Goal: Navigation & Orientation: Find specific page/section

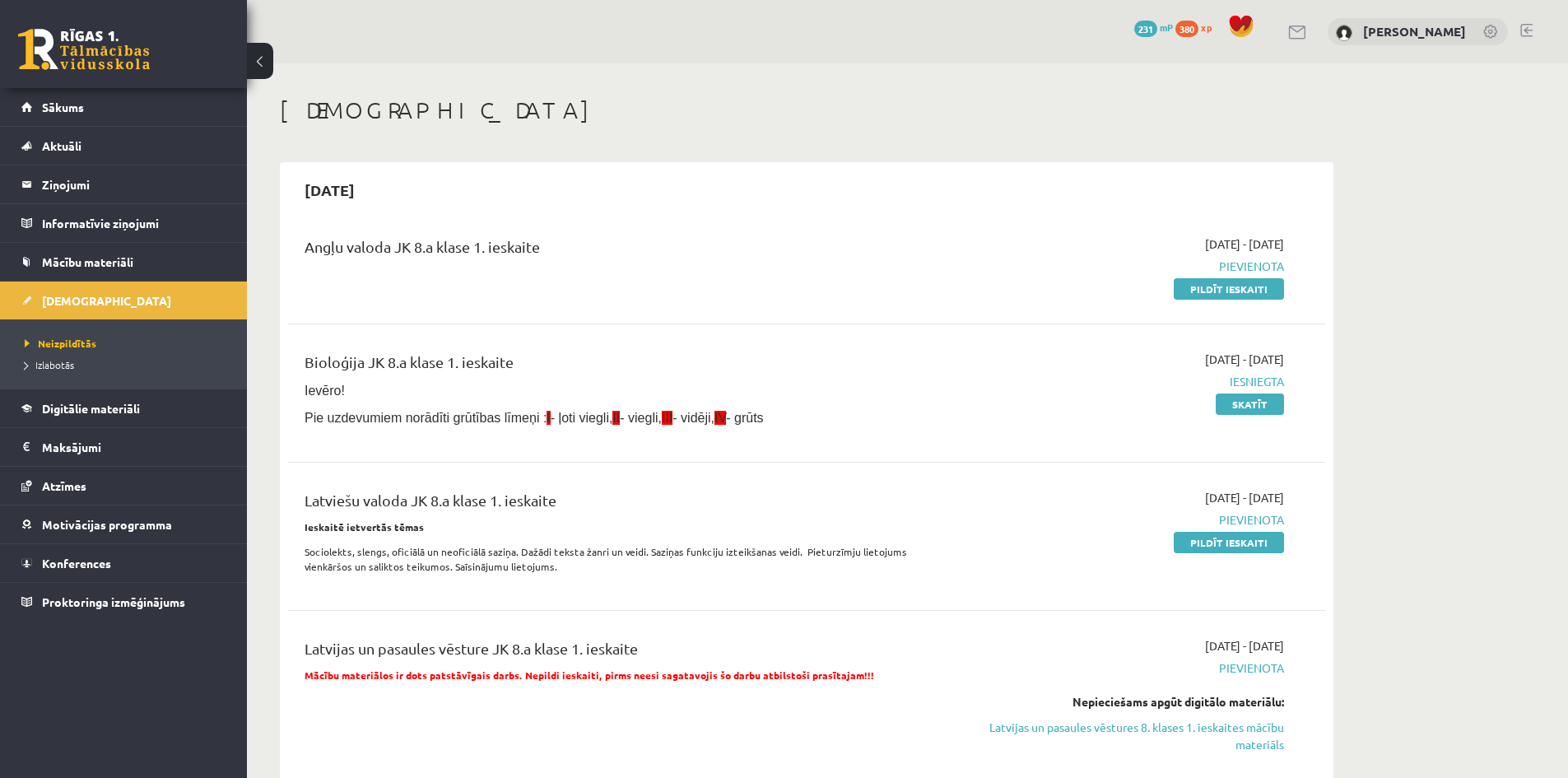
scroll to position [1379, 0]
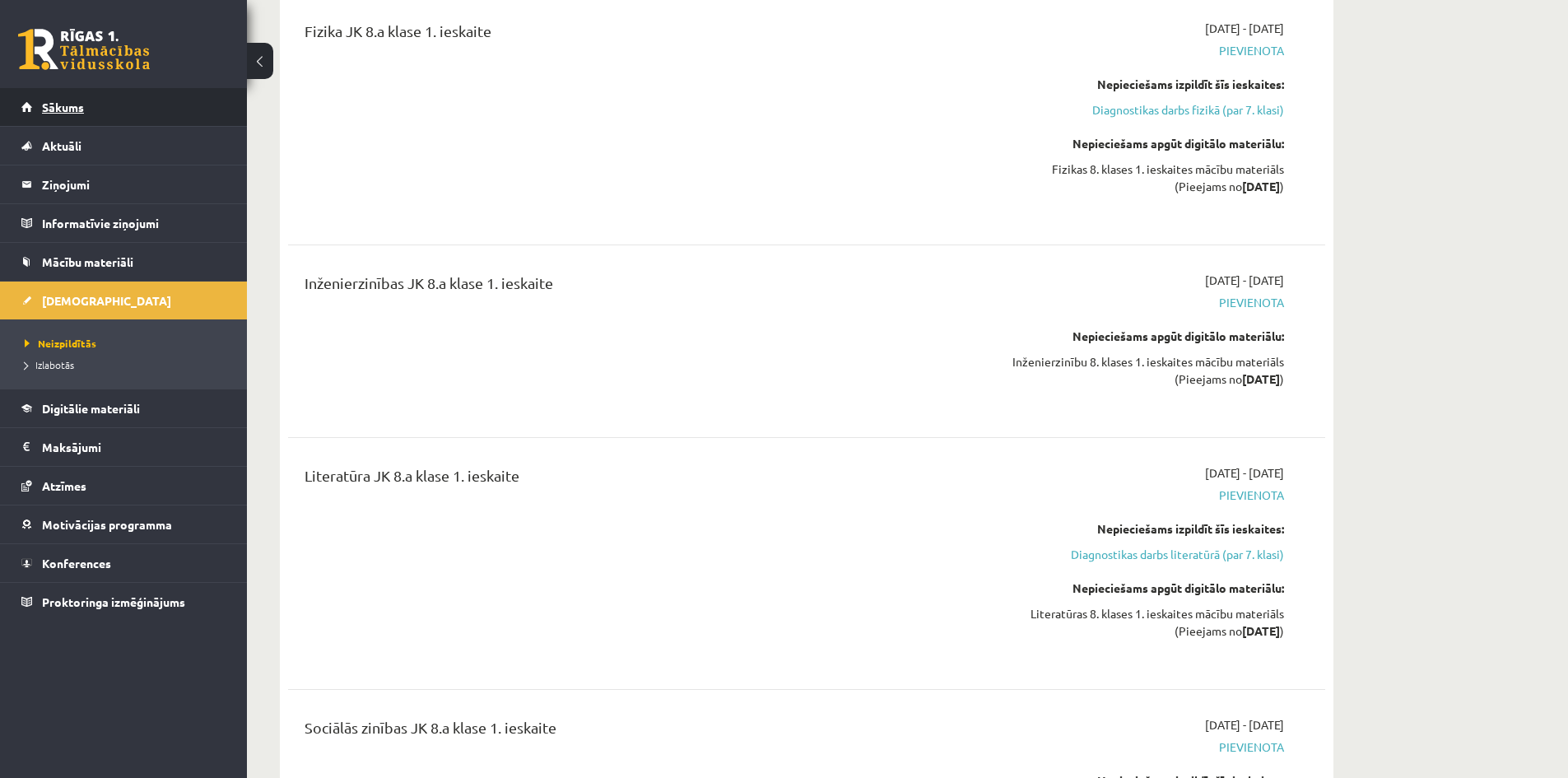
click at [128, 99] on link "Sākums" at bounding box center [124, 107] width 205 height 38
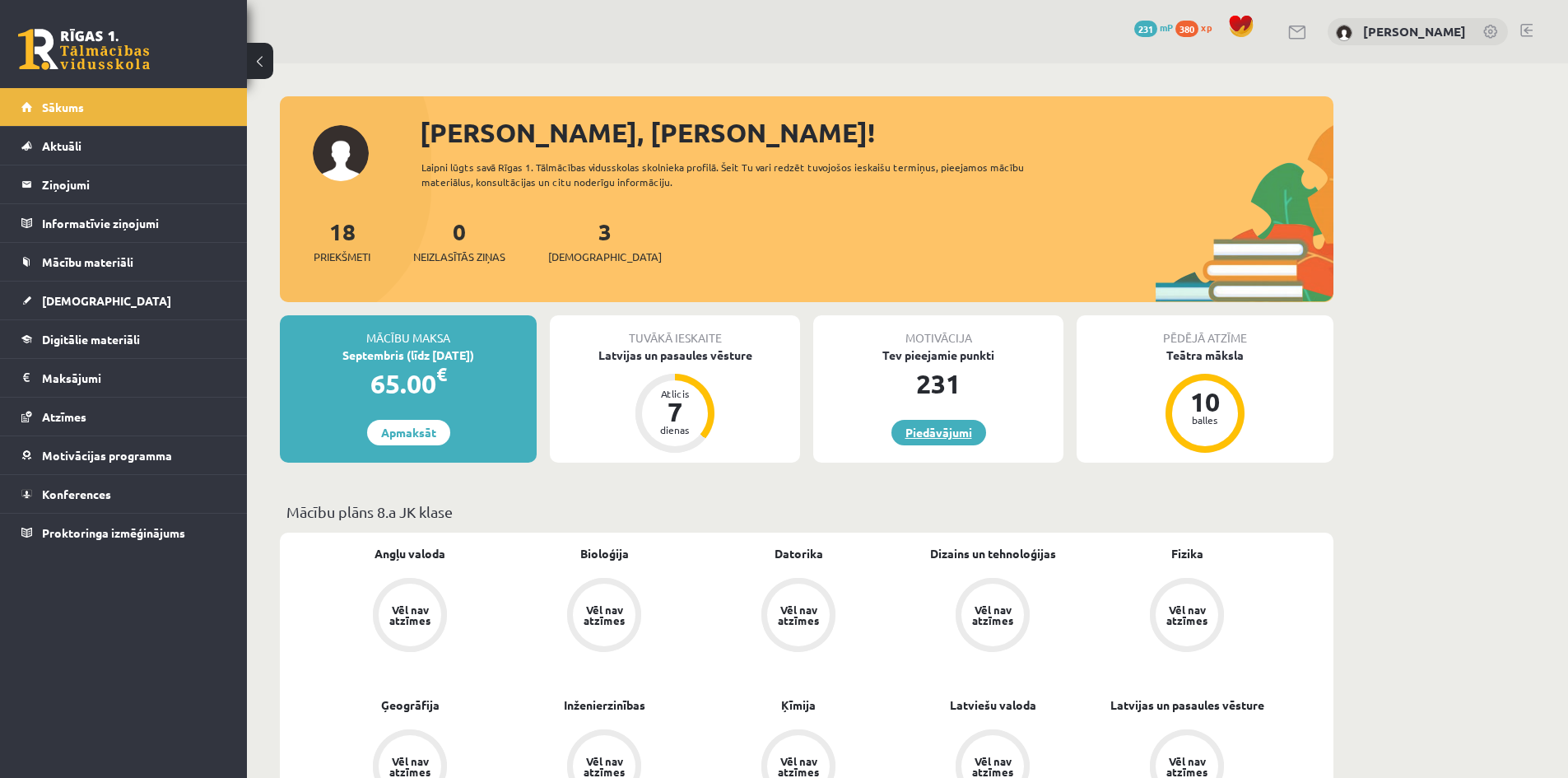
click at [932, 432] on link "Piedāvājumi" at bounding box center [938, 432] width 95 height 25
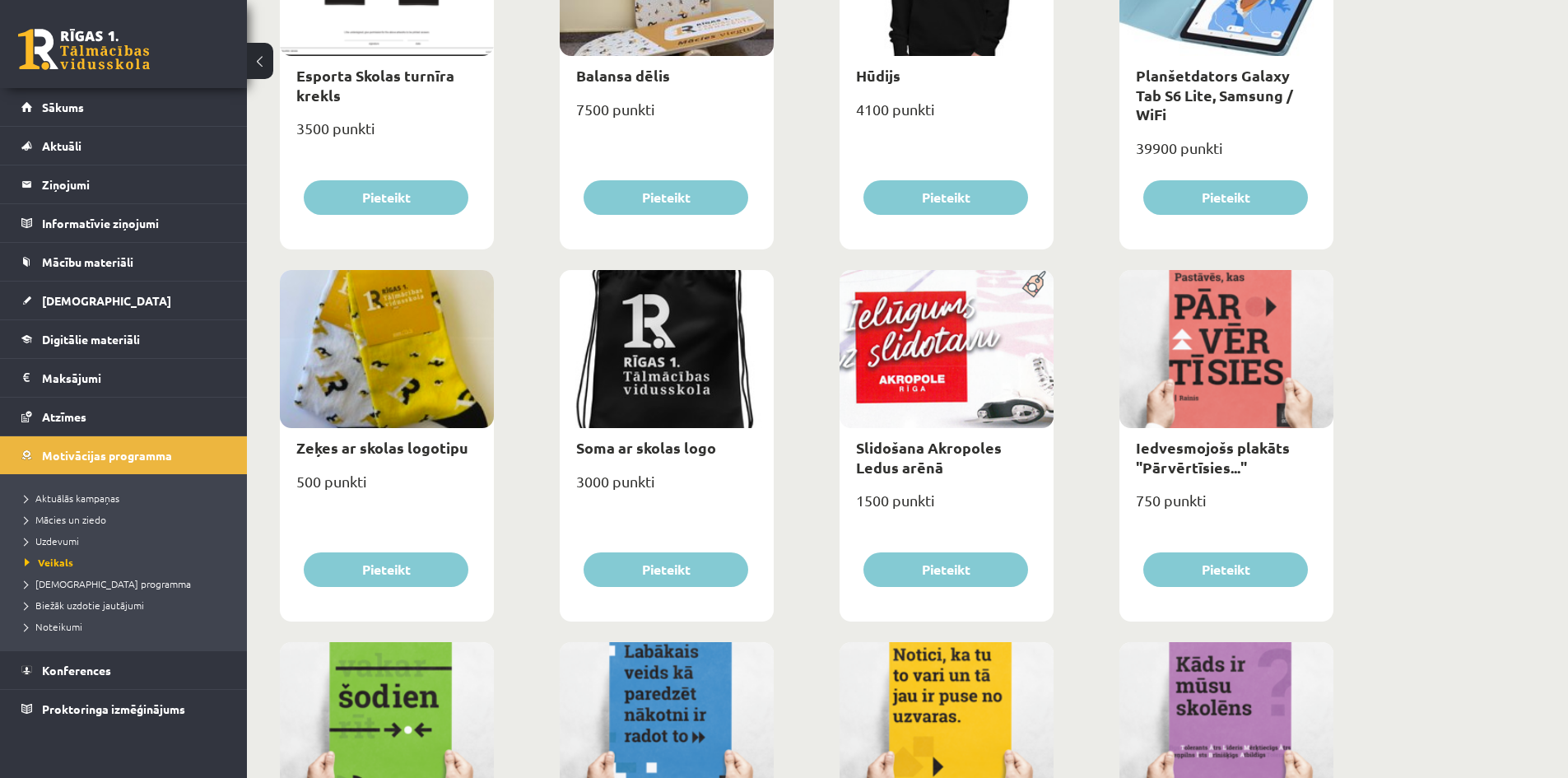
scroll to position [1234, 0]
